Goal: Navigation & Orientation: Find specific page/section

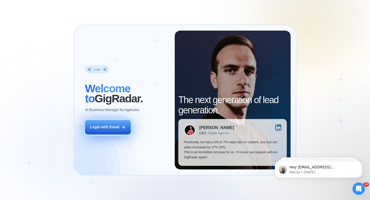
click at [114, 130] on button "Login with Email" at bounding box center [108, 127] width 46 height 14
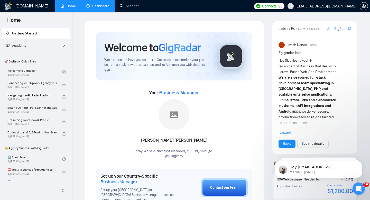
click at [98, 5] on link "Dashboard" at bounding box center [97, 6] width 23 height 4
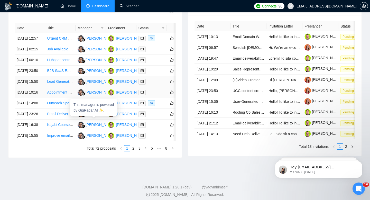
scroll to position [188, 0]
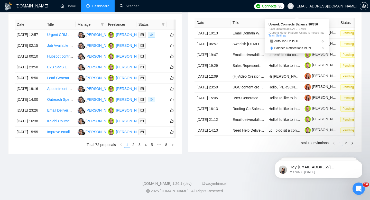
click at [278, 5] on span "Connects:" at bounding box center [269, 6] width 15 height 6
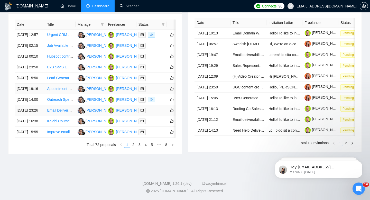
scroll to position [232, 0]
click at [132, 145] on link "2" at bounding box center [134, 145] width 6 height 6
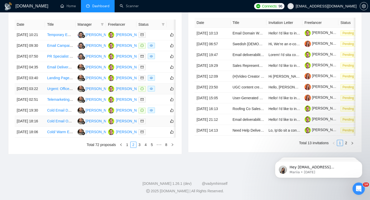
scroll to position [227, 0]
click at [128, 148] on link "1" at bounding box center [128, 145] width 6 height 6
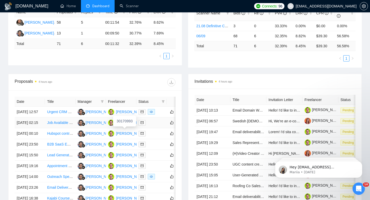
scroll to position [0, 0]
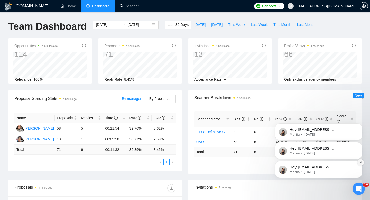
click at [363, 164] on button "Dismiss notification" at bounding box center [361, 162] width 7 height 7
click at [363, 162] on button "Dismiss notification" at bounding box center [361, 162] width 5 height 5
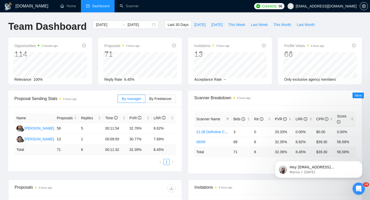
click at [363, 164] on button "Dismiss notification" at bounding box center [361, 162] width 5 height 5
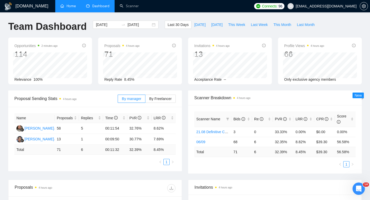
click at [74, 6] on link "Home" at bounding box center [67, 6] width 15 height 4
